Goal: Information Seeking & Learning: Find specific page/section

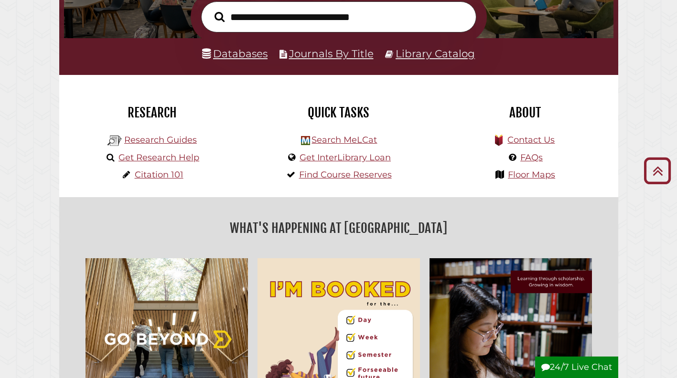
scroll to position [96, 0]
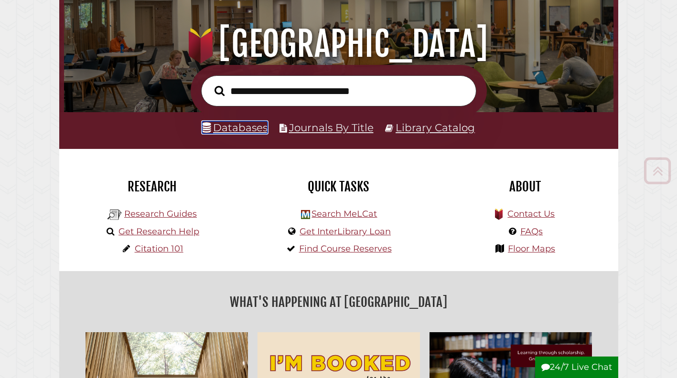
click at [211, 132] on icon at bounding box center [206, 128] width 9 height 11
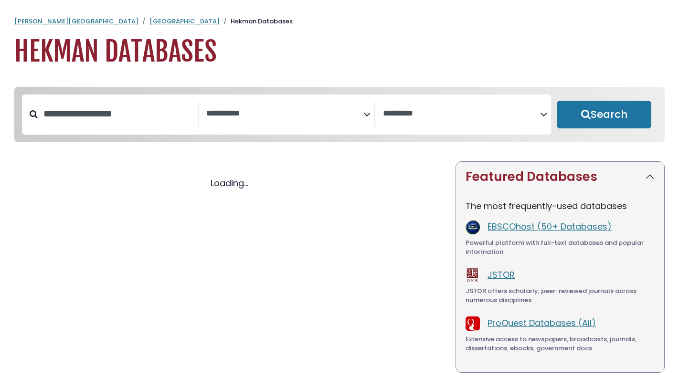
select select "Database Subject Filter"
select select "Database Vendors Filter"
select select "Database Subject Filter"
select select "Database Vendors Filter"
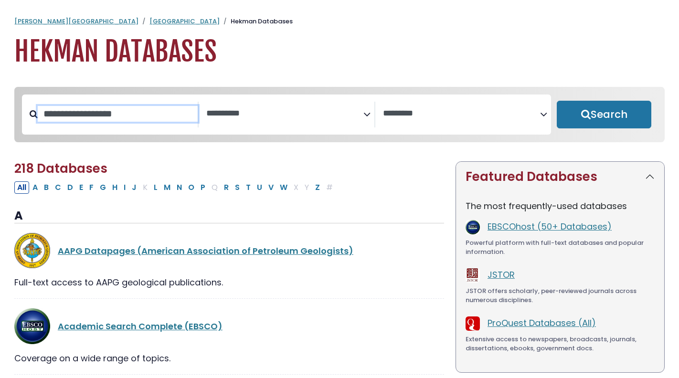
click at [104, 118] on input "Search database by title or keyword" at bounding box center [118, 114] width 160 height 16
type input "***"
click at [557, 101] on button "Search" at bounding box center [604, 115] width 95 height 28
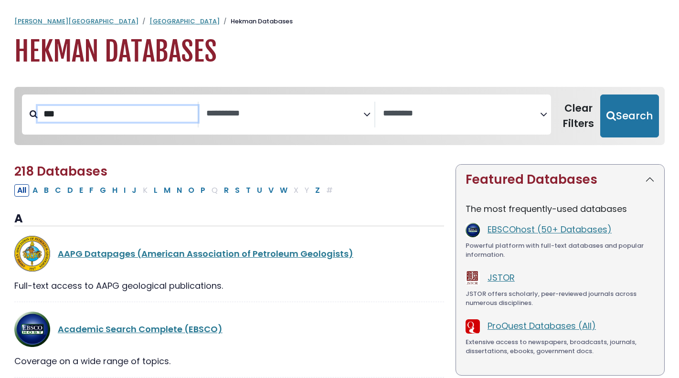
select select "Database Subject Filter"
select select "Database Vendors Filter"
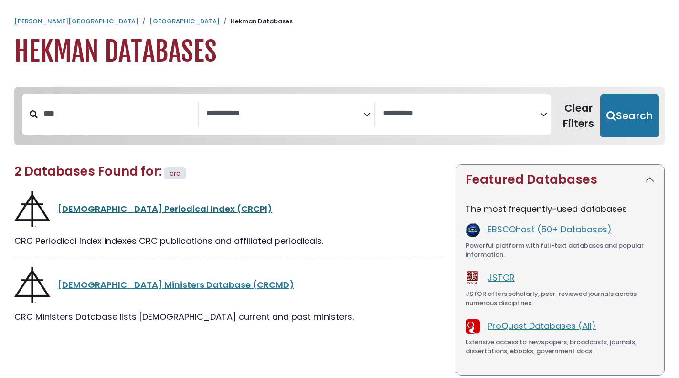
click at [119, 210] on link "[DEMOGRAPHIC_DATA] Periodical Index (CRCPI)" at bounding box center [165, 209] width 215 height 12
